Goal: Task Accomplishment & Management: Complete application form

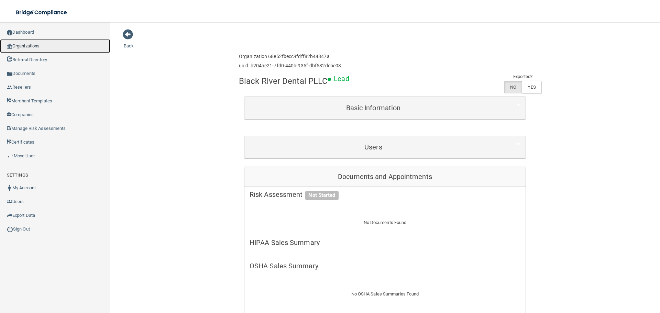
click at [48, 47] on link "Organizations" at bounding box center [55, 46] width 110 height 14
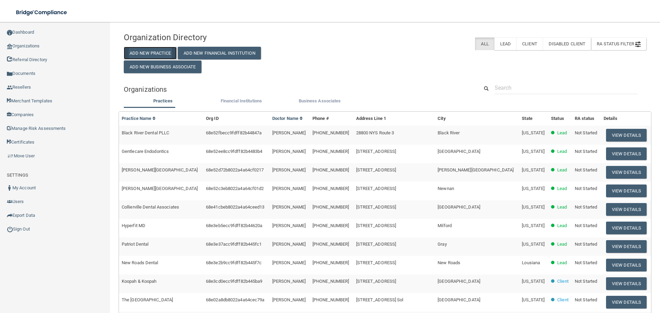
click at [143, 58] on button "Add New Practice" at bounding box center [150, 53] width 53 height 13
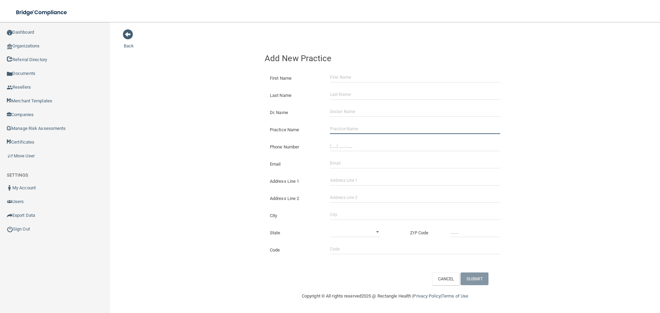
click at [377, 127] on input "Practice Name" at bounding box center [415, 129] width 170 height 10
paste input "Newpoint Family Dental [GEOGRAPHIC_DATA]"
type input "Newpoint Family Dental [GEOGRAPHIC_DATA]"
click at [337, 150] on input "(___) ___-____" at bounding box center [415, 146] width 170 height 10
paste input "860) 421-0144"
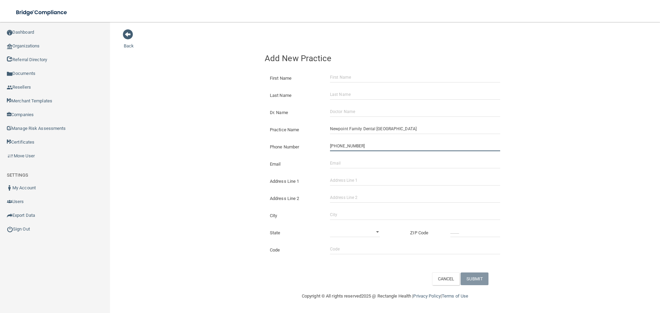
type input "[PHONE_NUMBER]"
drag, startPoint x: 233, startPoint y: 141, endPoint x: 2, endPoint y: 126, distance: 231.2
click at [230, 141] on div "Back Add New Practice First Name Last Name Dr. Name Practice Name Newpoint Fami…" at bounding box center [385, 157] width 523 height 256
click at [363, 179] on input "Address Line 1" at bounding box center [415, 180] width 170 height 10
paste input "[STREET_ADDRESS]"
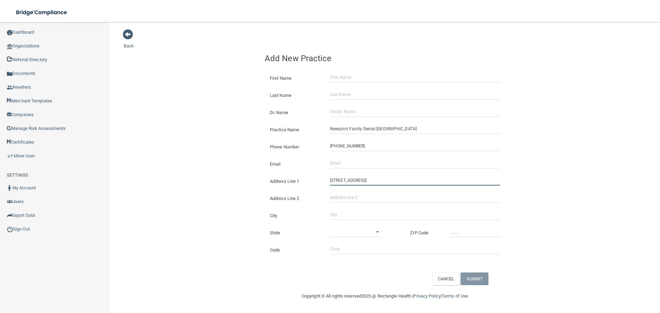
type input "[STREET_ADDRESS]"
click at [349, 211] on input "City" at bounding box center [415, 215] width 170 height 10
type input "[GEOGRAPHIC_DATA]"
click at [360, 233] on select "[US_STATE] [US_STATE] [US_STATE] [US_STATE] [US_STATE] [US_STATE] [US_STATE] [U…" at bounding box center [355, 232] width 50 height 10
select select "6"
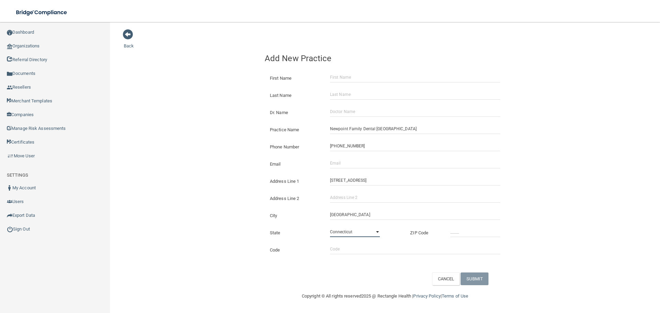
click at [330, 227] on select "[US_STATE] [US_STATE] [US_STATE] [US_STATE] [US_STATE] [US_STATE] [US_STATE] [U…" at bounding box center [355, 232] width 50 height 10
click at [459, 234] on input "_____" at bounding box center [475, 232] width 50 height 10
type input "06085"
click at [335, 167] on input "Email" at bounding box center [415, 163] width 170 height 10
paste input "[EMAIL_ADDRESS][DOMAIN_NAME]"
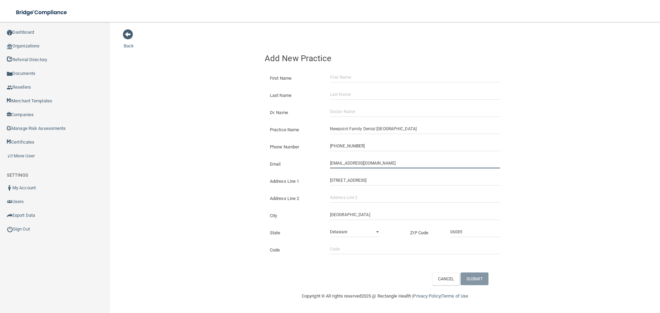
type input "[EMAIL_ADDRESS][DOMAIN_NAME]"
drag, startPoint x: 194, startPoint y: 167, endPoint x: 21, endPoint y: 194, distance: 175.6
click at [194, 167] on div "Back Add New Practice First Name Last Name Dr. Name Practice Name Newpoint Fami…" at bounding box center [385, 157] width 523 height 256
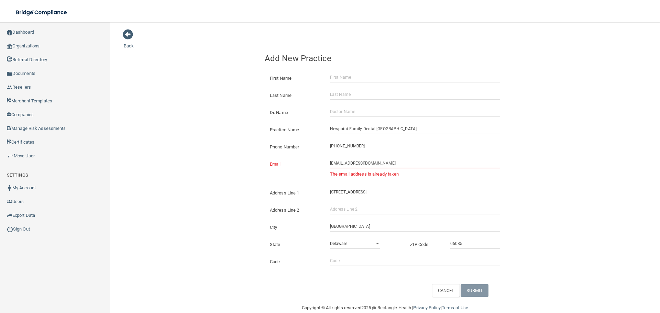
click at [355, 165] on input "[EMAIL_ADDRESS][DOMAIN_NAME]" at bounding box center [415, 163] width 170 height 10
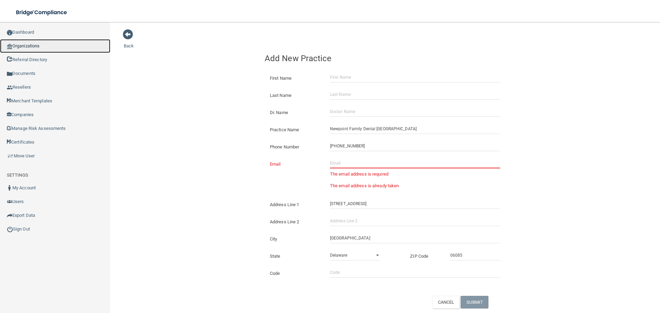
click at [41, 42] on link "Organizations" at bounding box center [55, 46] width 110 height 14
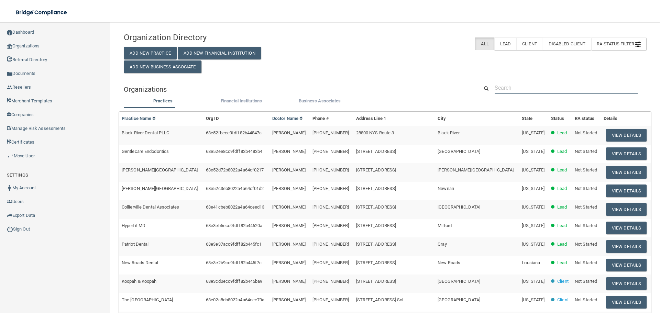
click at [606, 87] on input "text" at bounding box center [566, 87] width 143 height 13
paste input "[EMAIL_ADDRESS][DOMAIN_NAME]"
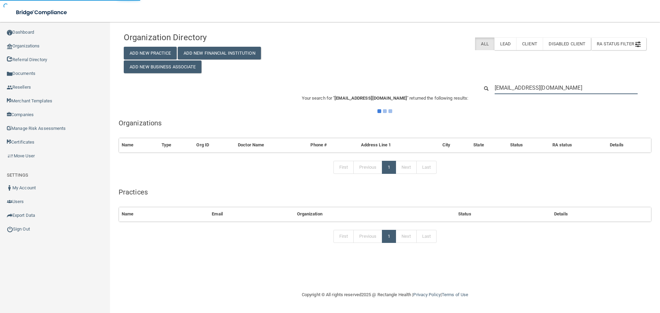
type input "[EMAIL_ADDRESS][DOMAIN_NAME]"
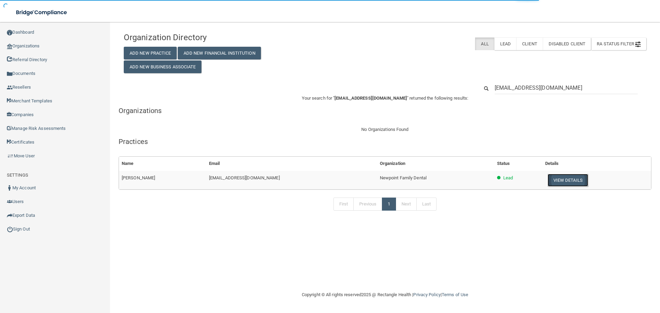
click at [567, 176] on button "View Details" at bounding box center [568, 180] width 41 height 13
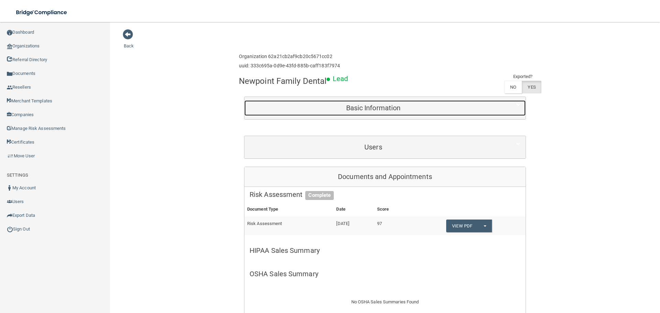
click at [340, 105] on h5 "Basic Information" at bounding box center [374, 108] width 248 height 8
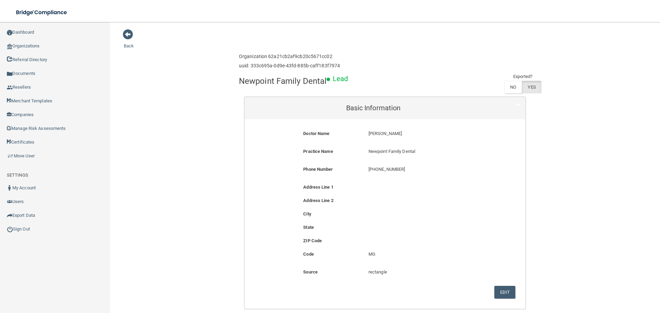
click at [491, 292] on div "Edit Delete Organization Cancel Save" at bounding box center [385, 292] width 271 height 13
click at [498, 292] on button "Edit" at bounding box center [504, 292] width 21 height 13
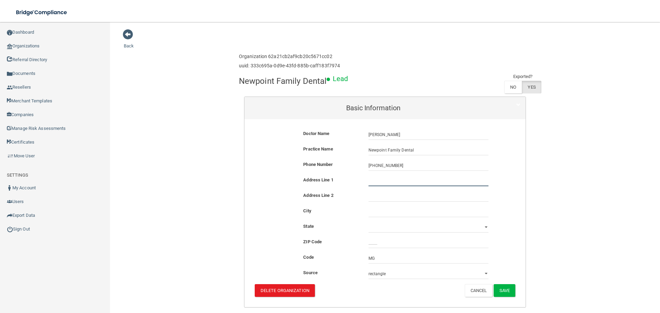
drag, startPoint x: 371, startPoint y: 181, endPoint x: 384, endPoint y: 189, distance: 15.2
click at [371, 181] on input "text" at bounding box center [429, 181] width 120 height 10
paste input "[STREET_ADDRESS]"
type input "[STREET_ADDRESS]"
click at [377, 212] on input "text" at bounding box center [429, 212] width 120 height 10
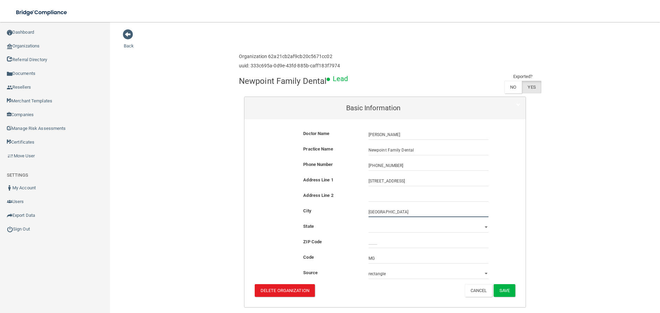
type input "[GEOGRAPHIC_DATA]"
click at [381, 230] on select "[US_STATE] [US_STATE] [US_STATE] [US_STATE] [US_STATE] [US_STATE] [US_STATE] [U…" at bounding box center [429, 227] width 120 height 10
select select "6"
click at [369, 222] on select "[US_STATE] [US_STATE] [US_STATE] [US_STATE] [US_STATE] [US_STATE] [US_STATE] [U…" at bounding box center [429, 227] width 120 height 10
click at [369, 239] on input "_____" at bounding box center [429, 243] width 120 height 10
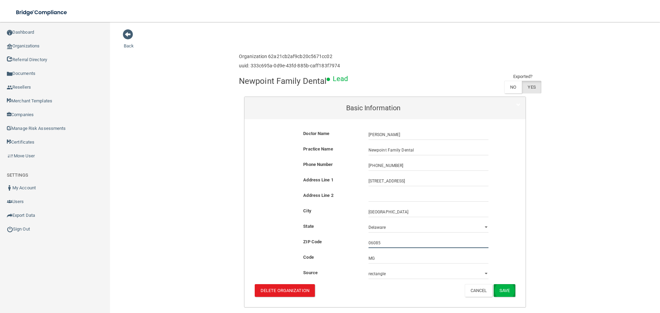
type input "06085"
click at [502, 293] on button "Save" at bounding box center [505, 290] width 22 height 13
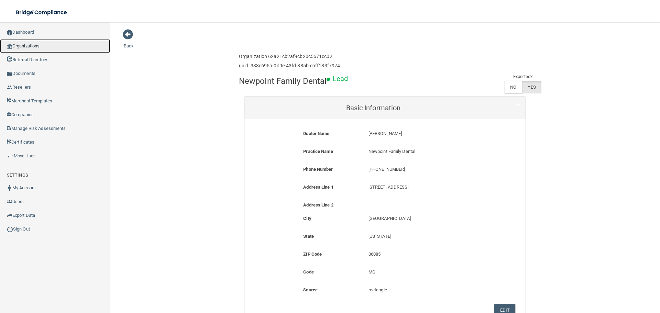
click at [28, 46] on link "Organizations" at bounding box center [55, 46] width 110 height 14
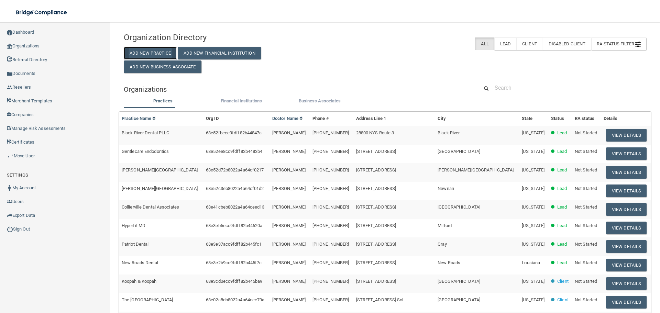
click at [166, 50] on button "Add New Practice" at bounding box center [150, 53] width 53 height 13
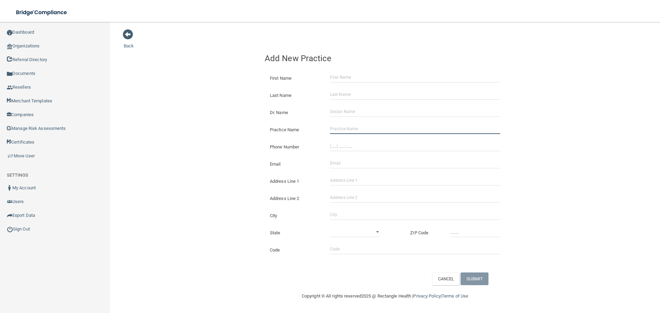
click at [346, 130] on input "Practice Name" at bounding box center [415, 129] width 170 height 10
type input "G"
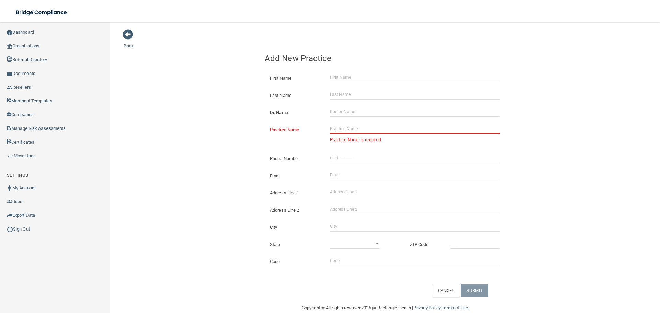
drag, startPoint x: 375, startPoint y: 131, endPoint x: 322, endPoint y: 130, distance: 52.9
click at [375, 131] on input "Practice Name" at bounding box center [415, 129] width 170 height 10
paste input "[PERSON_NAME] and [PERSON_NAME] Family Dentistry- [PERSON_NAME]"
drag, startPoint x: 244, startPoint y: 126, endPoint x: 222, endPoint y: 130, distance: 22.0
click at [244, 126] on div "Back Add New Practice First Name Last Name Dr. Name Practice Name [PERSON_NAME]…" at bounding box center [385, 163] width 523 height 268
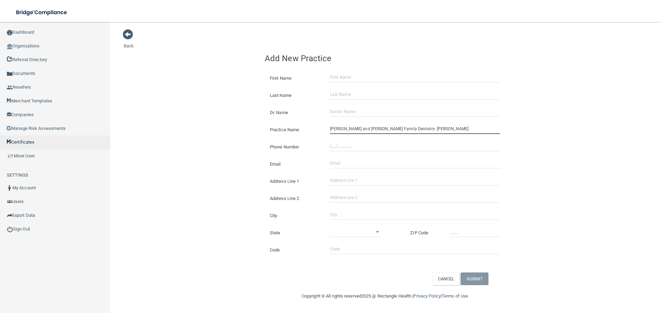
type input "[PERSON_NAME] and [PERSON_NAME] Family Dentistry- [PERSON_NAME]"
click at [356, 146] on input "(___) ___-____" at bounding box center [415, 146] width 170 height 10
paste input "270) 352-5566"
type input "[PHONE_NUMBER]"
drag, startPoint x: 253, startPoint y: 134, endPoint x: 14, endPoint y: 148, distance: 239.0
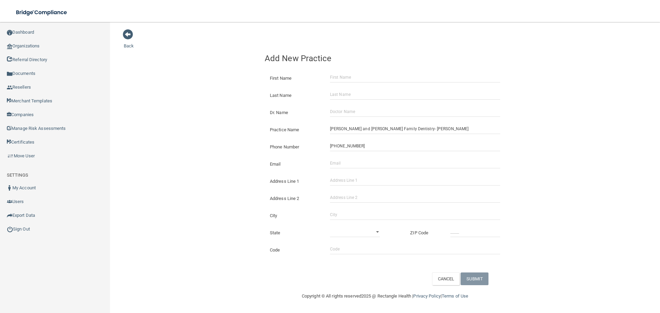
click at [253, 134] on div "Back Add New Practice First Name Last Name Dr. Name Practice Name [PERSON_NAME]…" at bounding box center [385, 157] width 523 height 256
click at [358, 180] on input "Address Line 1" at bounding box center [415, 180] width 170 height 10
paste input "[STREET_ADDRESS]"
type input "[STREET_ADDRESS]"
click at [347, 199] on input "Address Line 2" at bounding box center [415, 198] width 170 height 10
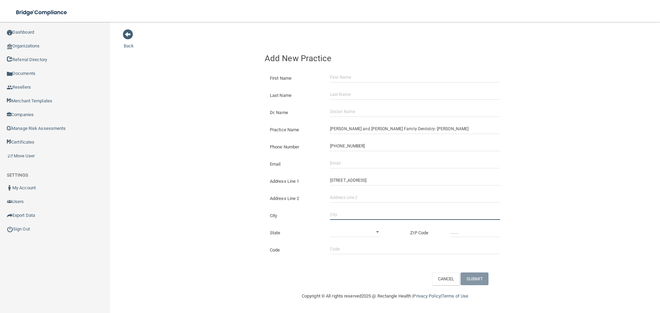
click at [344, 215] on input "City" at bounding box center [415, 215] width 170 height 10
type input "[PERSON_NAME]"
click at [342, 233] on select "[US_STATE] [US_STATE] [US_STATE] [US_STATE] [US_STATE] [US_STATE] [US_STATE] [U…" at bounding box center [355, 232] width 50 height 10
select select "17"
click at [330, 227] on select "[US_STATE] [US_STATE] [US_STATE] [US_STATE] [US_STATE] [US_STATE] [US_STATE] [U…" at bounding box center [355, 232] width 50 height 10
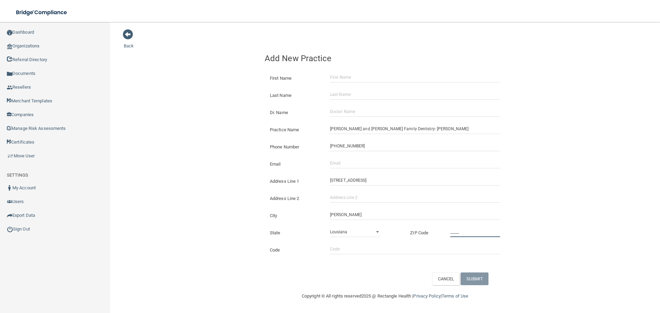
click at [465, 228] on input "_____" at bounding box center [475, 232] width 50 height 10
type input "40160"
click at [206, 249] on div "Back Add New Practice First Name Last Name Dr. Name Practice Name [PERSON_NAME]…" at bounding box center [385, 157] width 523 height 256
drag, startPoint x: 351, startPoint y: 162, endPoint x: 243, endPoint y: 163, distance: 108.0
click at [351, 162] on input "Email" at bounding box center [415, 163] width 170 height 10
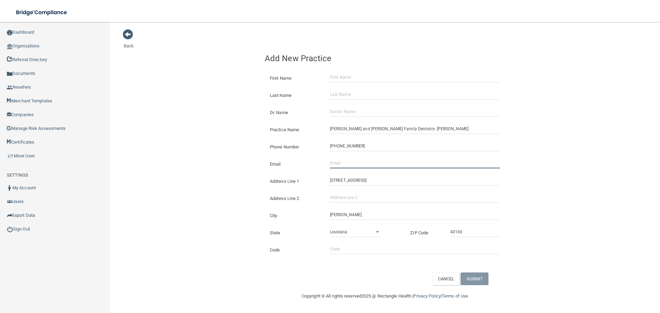
paste input "[EMAIL_ADDRESS][DOMAIN_NAME]"
type input "[EMAIL_ADDRESS][DOMAIN_NAME]"
click at [199, 151] on div "Back Add New Practice First Name Last Name Dr. Name Practice Name [PERSON_NAME]…" at bounding box center [385, 157] width 523 height 256
click at [350, 112] on input "Dr. Name" at bounding box center [415, 112] width 170 height 10
paste input "[PERSON_NAME]"
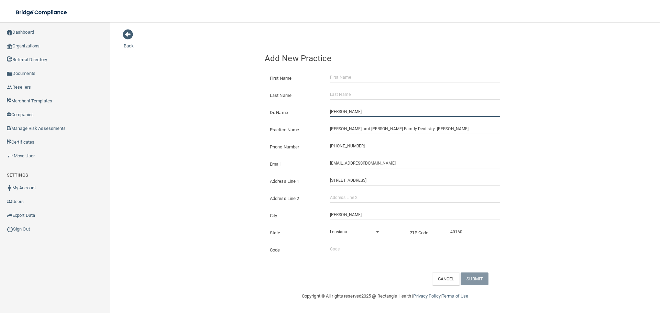
type input "[PERSON_NAME]"
click at [226, 119] on div "Back Add New Practice First Name Last Name Dr. Name [PERSON_NAME] Practice Name…" at bounding box center [385, 157] width 523 height 256
click at [344, 76] on input "First Name" at bounding box center [415, 77] width 170 height 10
paste input "[PERSON_NAME]"
click at [341, 79] on input "[PERSON_NAME]" at bounding box center [415, 77] width 170 height 10
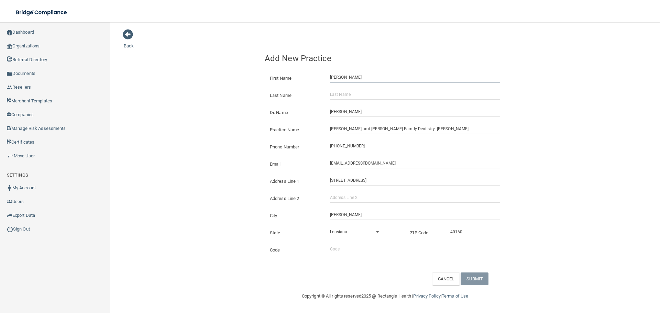
drag, startPoint x: 340, startPoint y: 79, endPoint x: 162, endPoint y: 87, distance: 178.9
click at [162, 87] on div "Back Add New Practice First Name [PERSON_NAME] Last Name Dr. Name [PERSON_NAME]…" at bounding box center [385, 157] width 523 height 256
click at [355, 74] on input "[PERSON_NAME]" at bounding box center [415, 77] width 170 height 10
type input "becca"
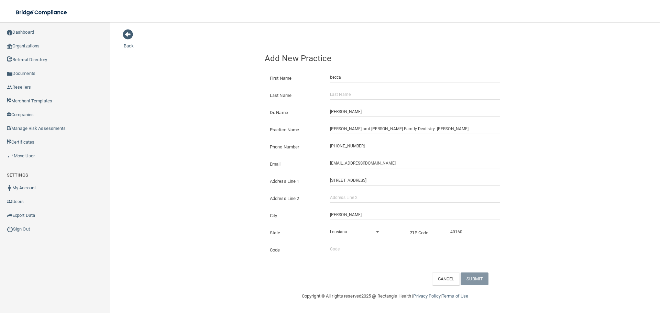
click at [361, 102] on div "Dr. Name [PERSON_NAME]" at bounding box center [385, 109] width 251 height 17
click at [357, 94] on input "Last Name" at bounding box center [415, 94] width 170 height 10
paste input "talbot"
type input "talbot"
drag, startPoint x: 232, startPoint y: 137, endPoint x: 256, endPoint y: 156, distance: 30.9
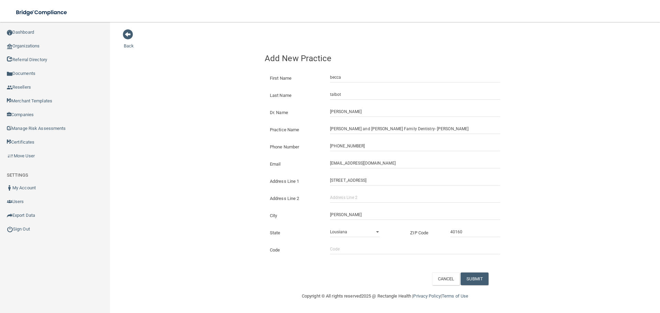
click at [242, 145] on div "Back Add New Practice First Name [PERSON_NAME] Last Name [PERSON_NAME] Dr. Name…" at bounding box center [385, 157] width 523 height 256
click at [482, 276] on button "SUBMIT" at bounding box center [475, 279] width 28 height 13
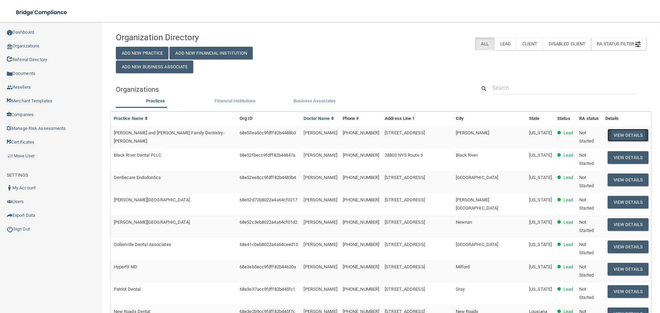
click at [620, 138] on button "View Details" at bounding box center [628, 135] width 41 height 13
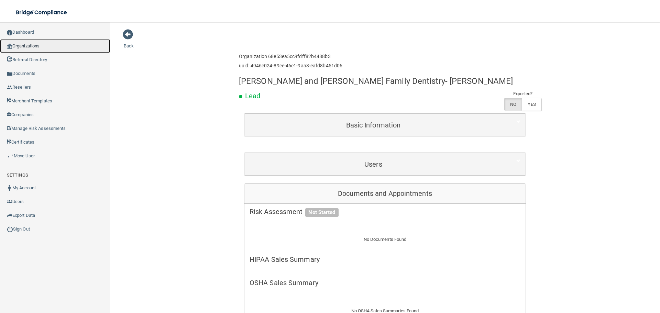
click at [51, 46] on link "Organizations" at bounding box center [55, 46] width 110 height 14
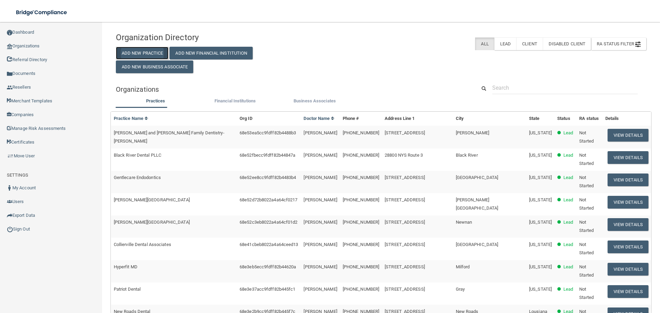
click at [128, 53] on button "Add New Practice" at bounding box center [142, 53] width 53 height 13
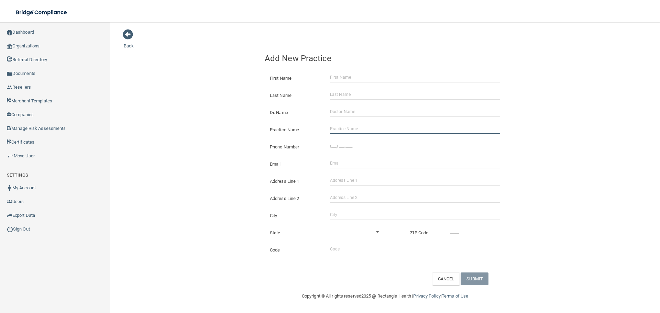
click at [346, 128] on input "Practice Name" at bounding box center [415, 129] width 170 height 10
paste input "[PERSON_NAME] Family Dental PLLC"
type input "[PERSON_NAME] Family Dental PLLC"
click at [350, 139] on div "Phone Number" at bounding box center [385, 144] width 251 height 17
click at [339, 146] on input "(___) ___-____" at bounding box center [415, 146] width 170 height 10
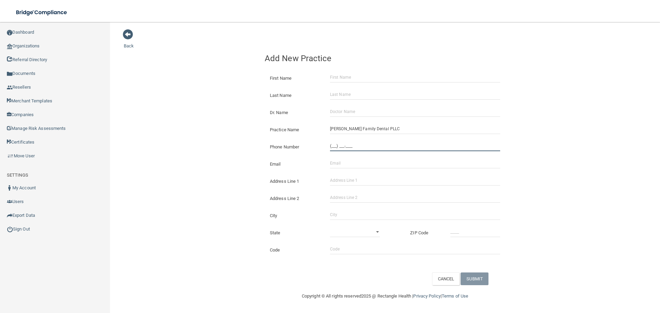
paste input "502) 348-2589"
type input "[PHONE_NUMBER]"
click at [166, 139] on div "Back Add New Practice First Name Last Name Dr. Name Practice Name [PERSON_NAME]…" at bounding box center [385, 157] width 523 height 256
click at [333, 178] on input "Address Line 1" at bounding box center [415, 180] width 170 height 10
paste input "[STREET_ADDRESS][PERSON_NAME]"
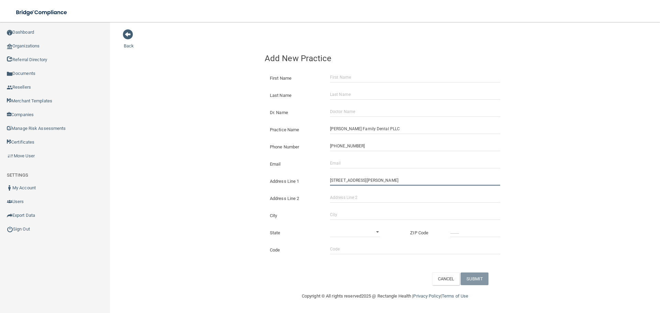
type input "[STREET_ADDRESS][PERSON_NAME]"
click at [342, 213] on input "City" at bounding box center [415, 215] width 170 height 10
type input "[GEOGRAPHIC_DATA]"
click at [347, 233] on select "[US_STATE] [US_STATE] [US_STATE] [US_STATE] [US_STATE] [US_STATE] [US_STATE] [U…" at bounding box center [355, 232] width 50 height 10
select select "17"
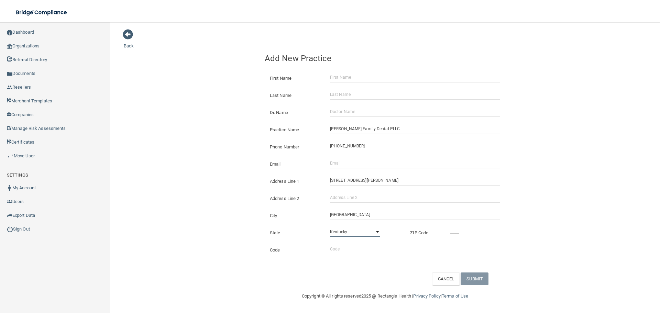
click at [330, 227] on select "[US_STATE] [US_STATE] [US_STATE] [US_STATE] [US_STATE] [US_STATE] [US_STATE] [U…" at bounding box center [355, 232] width 50 height 10
click at [479, 231] on input "_____" at bounding box center [475, 232] width 50 height 10
type input "40004"
click at [223, 192] on div "Back Add New Practice First Name Last Name Dr. Name Practice Name [PERSON_NAME]…" at bounding box center [385, 157] width 523 height 256
drag, startPoint x: 361, startPoint y: 157, endPoint x: 353, endPoint y: 163, distance: 9.8
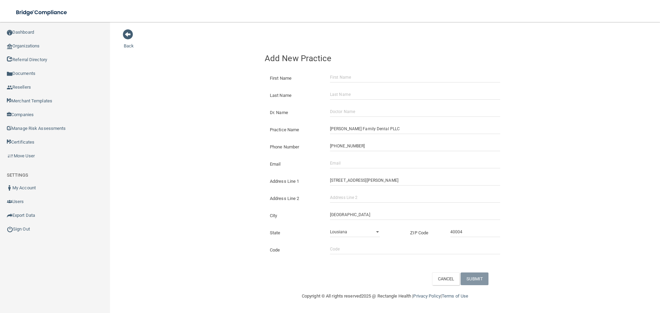
click at [361, 157] on div "Email The email address is already taken" at bounding box center [385, 161] width 251 height 17
click at [351, 164] on input "Email" at bounding box center [415, 163] width 170 height 10
paste input "[EMAIL_ADDRESS][DOMAIN_NAME]"
type input "[EMAIL_ADDRESS][DOMAIN_NAME]"
drag, startPoint x: 128, startPoint y: 160, endPoint x: 143, endPoint y: 160, distance: 15.1
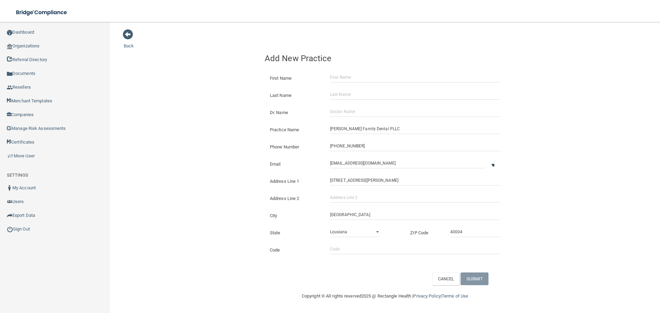
click at [128, 160] on div "Back Add New Practice First Name Last Name Dr. Name Practice Name [PERSON_NAME]…" at bounding box center [385, 157] width 523 height 256
click at [357, 82] on input "First Name" at bounding box center [415, 77] width 170 height 10
paste input "[PERSON_NAME]"
click at [354, 80] on input "[PERSON_NAME]" at bounding box center [415, 77] width 170 height 10
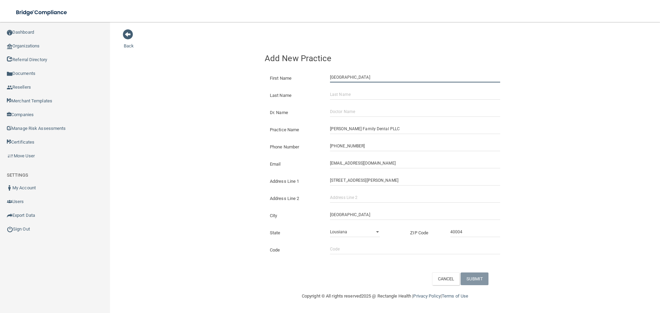
type input "[GEOGRAPHIC_DATA]"
click at [347, 99] on input "Last Name" at bounding box center [415, 94] width 170 height 10
paste input "[PERSON_NAME]"
type input "[PERSON_NAME]"
drag, startPoint x: 358, startPoint y: 116, endPoint x: 287, endPoint y: 110, distance: 70.7
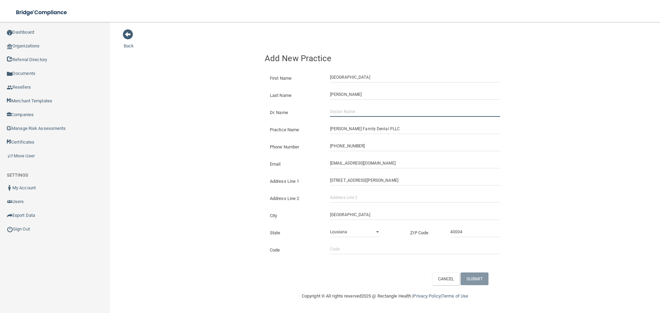
click at [358, 116] on input "Dr. Name" at bounding box center [415, 112] width 170 height 10
paste input "[PERSON_NAME]"
type input "[PERSON_NAME]"
drag, startPoint x: 243, startPoint y: 111, endPoint x: 365, endPoint y: 160, distance: 132.1
click at [243, 111] on div "Back Add New Practice First Name [GEOGRAPHIC_DATA] Last Name [PERSON_NAME] Dr. …" at bounding box center [385, 157] width 523 height 256
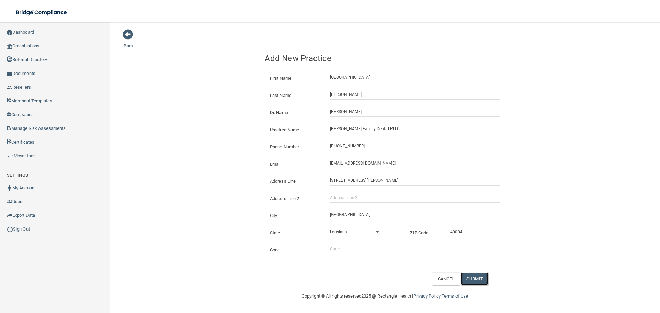
click at [488, 278] on button "SUBMIT" at bounding box center [475, 279] width 28 height 13
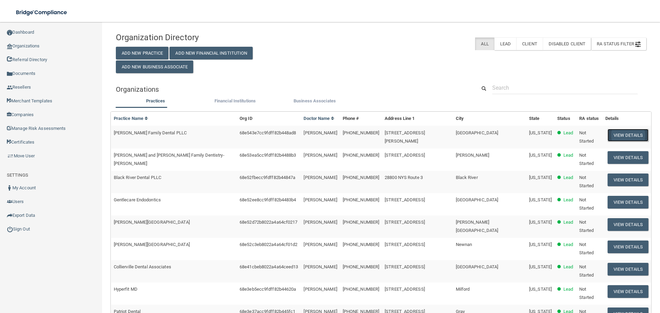
click at [614, 131] on button "View Details" at bounding box center [628, 135] width 41 height 13
